Goal: Communication & Community: Share content

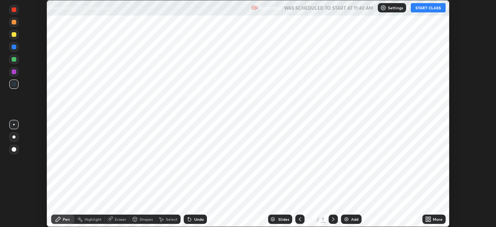
scroll to position [227, 496]
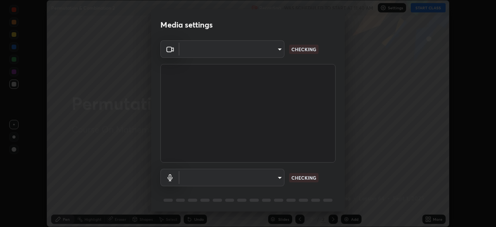
type input "14b787caa3234b54c591ffd1cb0d0a7c9d8495057a62f752d7397f13ea7eb8b5"
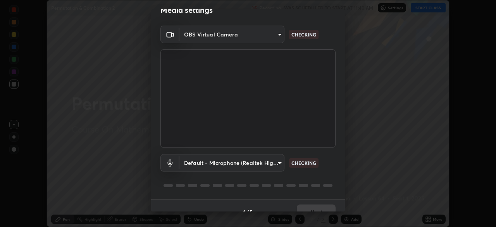
click at [277, 162] on body "Erase all Permutation & Combination 2 Recording WAS SCHEDULED TO START AT 11:40…" at bounding box center [248, 113] width 496 height 227
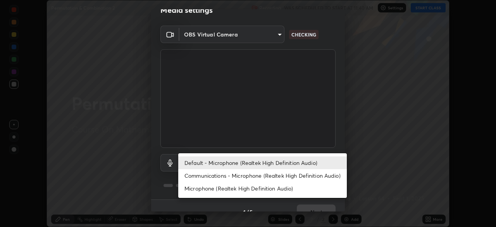
click at [297, 163] on li "Default - Microphone (Realtek High Definition Audio)" at bounding box center [262, 162] width 169 height 13
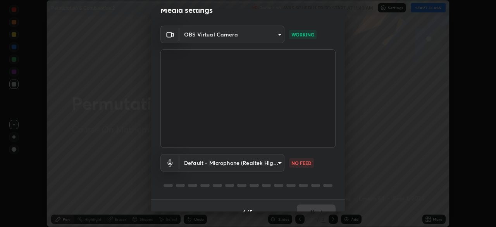
scroll to position [28, 0]
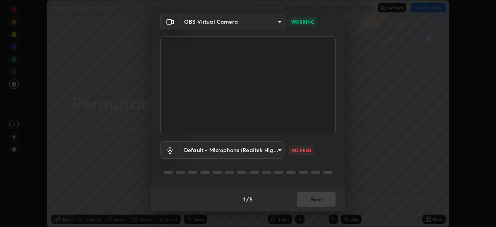
click at [277, 150] on body "Erase all Permutation & Combination 2 Recording WAS SCHEDULED TO START AT 11:40…" at bounding box center [248, 113] width 496 height 227
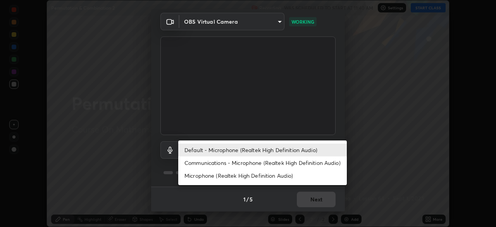
click at [285, 164] on li "Communications - Microphone (Realtek High Definition Audio)" at bounding box center [262, 162] width 169 height 13
type input "communications"
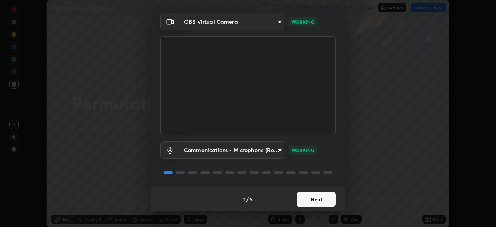
click at [318, 199] on button "Next" at bounding box center [316, 200] width 39 height 16
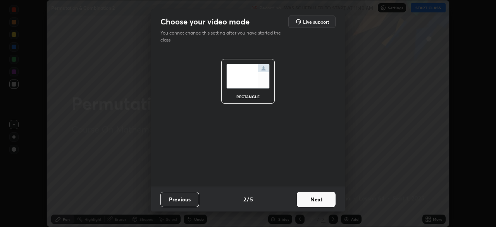
scroll to position [0, 0]
click at [318, 201] on button "Next" at bounding box center [316, 200] width 39 height 16
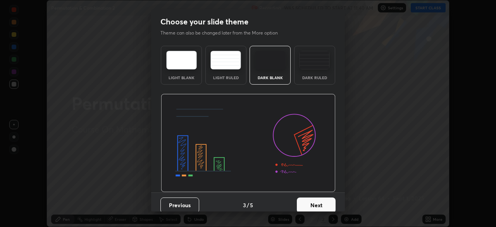
click at [319, 199] on button "Next" at bounding box center [316, 205] width 39 height 16
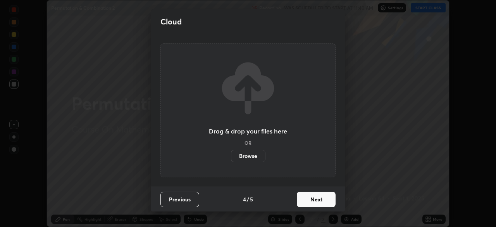
click at [320, 200] on button "Next" at bounding box center [316, 200] width 39 height 16
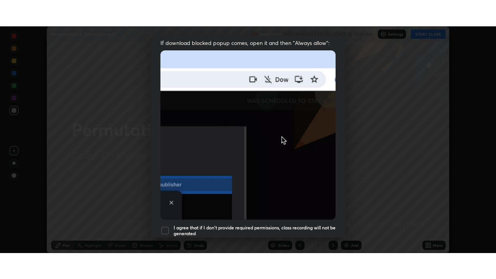
scroll to position [186, 0]
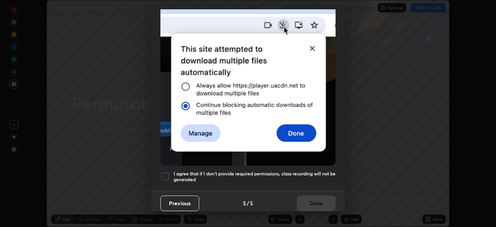
click at [166, 172] on div at bounding box center [165, 176] width 9 height 9
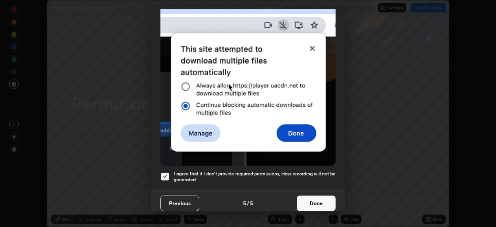
click at [311, 199] on button "Done" at bounding box center [316, 203] width 39 height 16
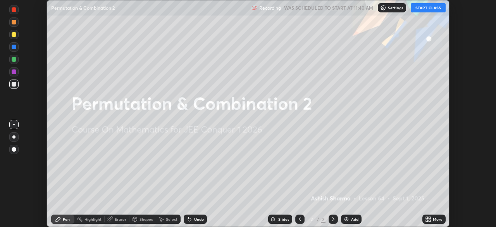
click at [436, 219] on div "More" at bounding box center [438, 219] width 10 height 4
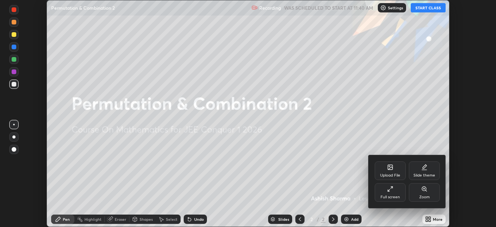
click at [398, 194] on div "Full screen" at bounding box center [390, 192] width 31 height 19
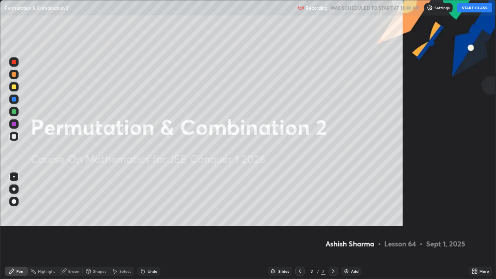
scroll to position [279, 496]
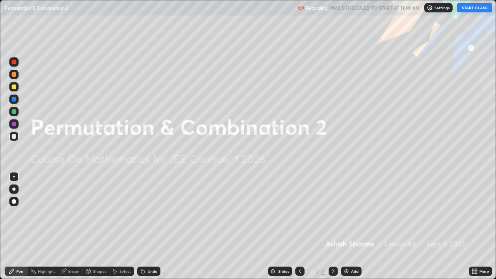
click at [478, 6] on button "START CLASS" at bounding box center [475, 7] width 35 height 9
click at [87, 226] on div "Shapes" at bounding box center [96, 271] width 26 height 9
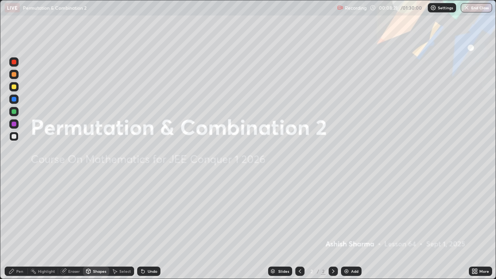
click at [336, 226] on div at bounding box center [333, 271] width 9 height 9
click at [349, 226] on div "Add" at bounding box center [351, 271] width 21 height 9
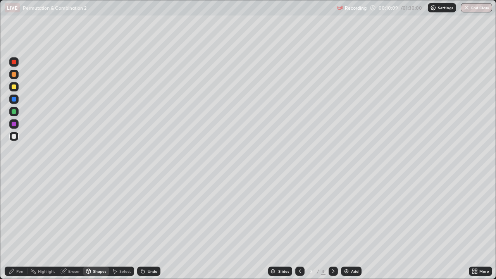
click at [148, 226] on div "Undo" at bounding box center [153, 272] width 10 height 4
click at [146, 226] on div "Undo" at bounding box center [147, 272] width 26 height 16
click at [147, 226] on div "Undo" at bounding box center [148, 271] width 23 height 9
click at [19, 226] on div "Pen" at bounding box center [19, 272] width 7 height 4
click at [74, 226] on div "Eraser" at bounding box center [74, 272] width 12 height 4
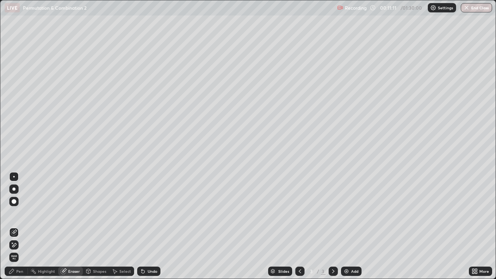
click at [19, 226] on div "Pen" at bounding box center [16, 271] width 23 height 9
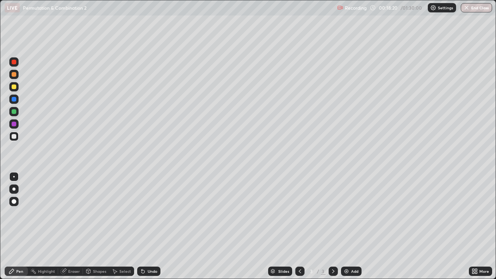
click at [353, 226] on div "Add" at bounding box center [354, 272] width 7 height 4
click at [73, 226] on div "Eraser" at bounding box center [74, 272] width 12 height 4
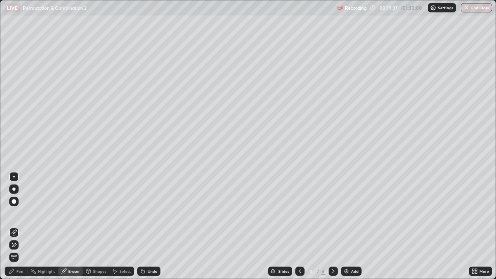
click at [20, 226] on div "Pen" at bounding box center [19, 272] width 7 height 4
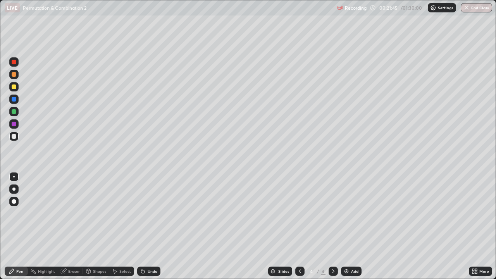
click at [149, 226] on div "Undo" at bounding box center [153, 272] width 10 height 4
click at [150, 226] on div "Undo" at bounding box center [153, 272] width 10 height 4
click at [14, 112] on div at bounding box center [14, 111] width 5 height 5
click at [350, 226] on div "Add" at bounding box center [351, 271] width 21 height 9
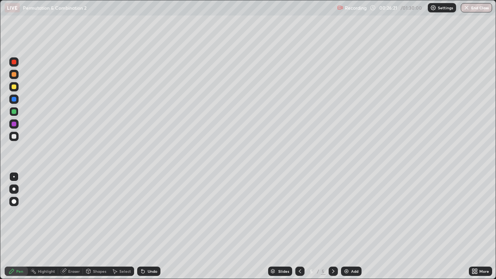
click at [15, 137] on div at bounding box center [14, 136] width 5 height 5
click at [150, 226] on div "Undo" at bounding box center [153, 272] width 10 height 4
click at [73, 226] on div "Eraser" at bounding box center [74, 272] width 12 height 4
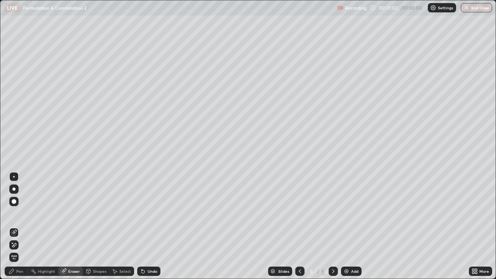
click at [23, 226] on div "Pen" at bounding box center [19, 272] width 7 height 4
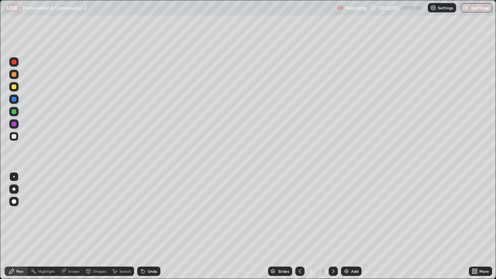
click at [151, 226] on div "Undo" at bounding box center [153, 272] width 10 height 4
click at [152, 226] on div "Undo" at bounding box center [148, 271] width 23 height 9
click at [355, 226] on div "Add" at bounding box center [354, 272] width 7 height 4
click at [153, 226] on div "Undo" at bounding box center [153, 272] width 10 height 4
click at [150, 226] on div "Undo" at bounding box center [153, 272] width 10 height 4
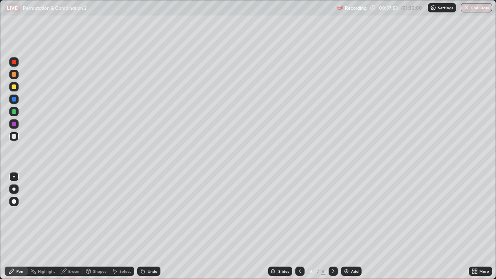
click at [14, 112] on div at bounding box center [14, 111] width 5 height 5
click at [353, 226] on div "Add" at bounding box center [354, 272] width 7 height 4
click at [13, 135] on div at bounding box center [14, 136] width 5 height 5
click at [152, 226] on div "Undo" at bounding box center [153, 272] width 10 height 4
click at [15, 113] on div at bounding box center [14, 111] width 5 height 5
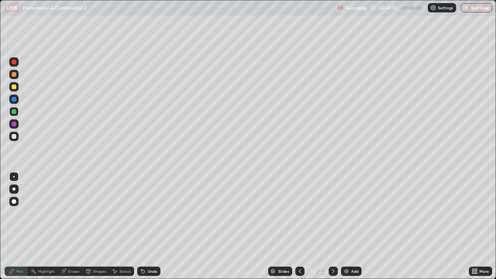
click at [149, 226] on div "Undo" at bounding box center [153, 272] width 10 height 4
click at [150, 226] on div "Undo" at bounding box center [153, 272] width 10 height 4
click at [149, 226] on div "Undo" at bounding box center [153, 272] width 10 height 4
click at [14, 139] on div at bounding box center [13, 136] width 9 height 9
click at [353, 226] on div "Add" at bounding box center [354, 272] width 7 height 4
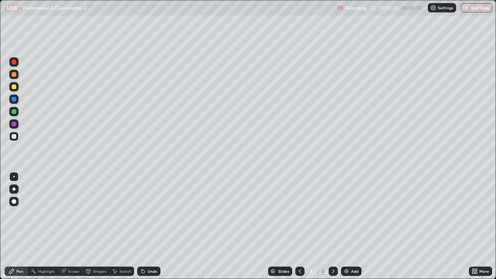
click at [15, 138] on div at bounding box center [14, 136] width 5 height 5
click at [151, 226] on div "Undo" at bounding box center [148, 271] width 23 height 9
click at [14, 114] on div at bounding box center [13, 111] width 9 height 9
click at [298, 226] on icon at bounding box center [300, 271] width 6 height 6
click at [333, 226] on icon at bounding box center [333, 271] width 6 height 6
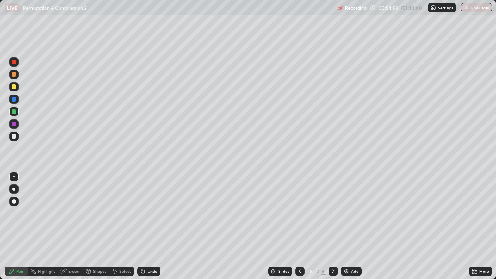
click at [14, 138] on div at bounding box center [14, 136] width 5 height 5
click at [145, 226] on div "Undo" at bounding box center [148, 271] width 23 height 9
click at [76, 226] on div "Eraser" at bounding box center [74, 272] width 12 height 4
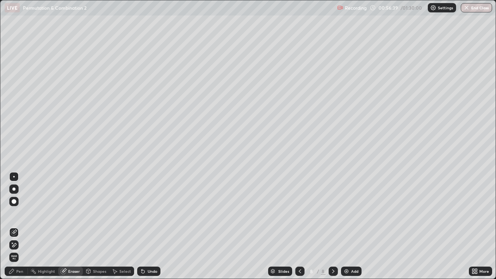
click at [21, 226] on div "Pen" at bounding box center [19, 272] width 7 height 4
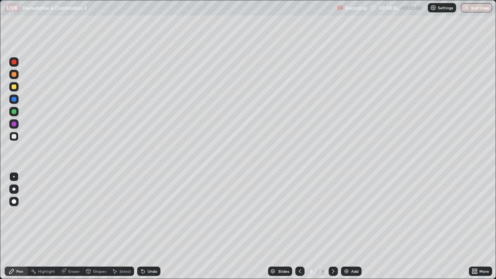
click at [354, 226] on div "Add" at bounding box center [354, 272] width 7 height 4
click at [14, 112] on div at bounding box center [14, 111] width 5 height 5
click at [152, 226] on div "Undo" at bounding box center [153, 272] width 10 height 4
click at [149, 226] on div "Undo" at bounding box center [148, 271] width 23 height 9
click at [147, 226] on div "Undo" at bounding box center [147, 272] width 26 height 16
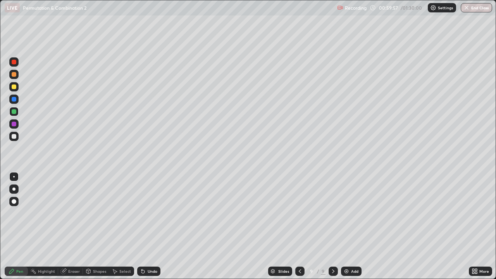
click at [150, 226] on div "Undo" at bounding box center [153, 272] width 10 height 4
click at [153, 226] on div "Undo" at bounding box center [148, 271] width 23 height 9
click at [151, 226] on div "Undo" at bounding box center [148, 271] width 23 height 9
click at [149, 226] on div "Undo" at bounding box center [153, 272] width 10 height 4
click at [150, 226] on div "Undo" at bounding box center [153, 272] width 10 height 4
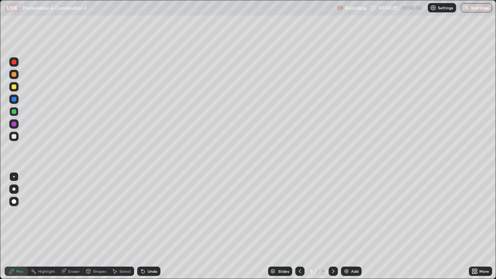
click at [150, 226] on div "Undo" at bounding box center [153, 272] width 10 height 4
click at [149, 226] on div "Undo" at bounding box center [153, 272] width 10 height 4
click at [149, 226] on div "Undo" at bounding box center [148, 271] width 23 height 9
click at [149, 226] on div "Undo" at bounding box center [147, 272] width 26 height 16
click at [15, 90] on div at bounding box center [13, 86] width 9 height 9
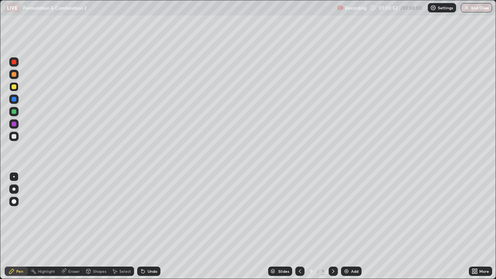
click at [11, 112] on div at bounding box center [13, 111] width 9 height 9
click at [351, 226] on div "Add" at bounding box center [354, 272] width 7 height 4
click at [17, 135] on div at bounding box center [13, 136] width 9 height 9
click at [14, 113] on div at bounding box center [14, 111] width 5 height 5
click at [349, 226] on div "Add" at bounding box center [351, 271] width 21 height 9
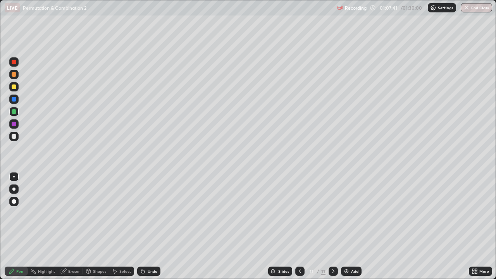
click at [13, 111] on div at bounding box center [14, 111] width 5 height 5
click at [13, 133] on div at bounding box center [13, 136] width 9 height 9
click at [354, 226] on div "Add" at bounding box center [354, 272] width 7 height 4
click at [175, 226] on div "Slides 12 / 12 Add" at bounding box center [315, 272] width 309 height 16
click at [484, 8] on button "End Class" at bounding box center [477, 7] width 31 height 9
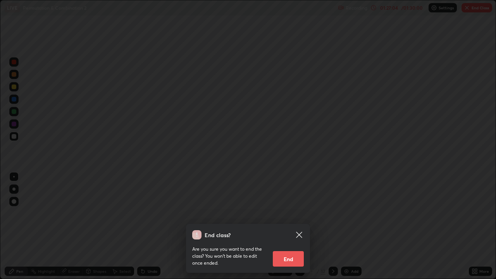
click at [289, 226] on button "End" at bounding box center [288, 259] width 31 height 16
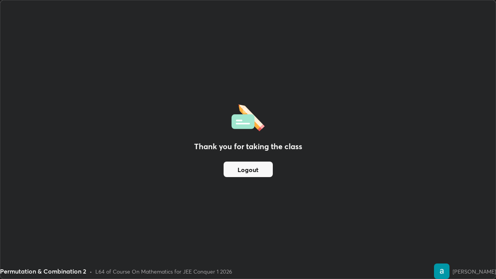
click at [247, 168] on button "Logout" at bounding box center [248, 170] width 49 height 16
click at [245, 172] on button "Logout" at bounding box center [248, 170] width 49 height 16
click at [249, 170] on button "Logout" at bounding box center [248, 170] width 49 height 16
